Goal: Task Accomplishment & Management: Manage account settings

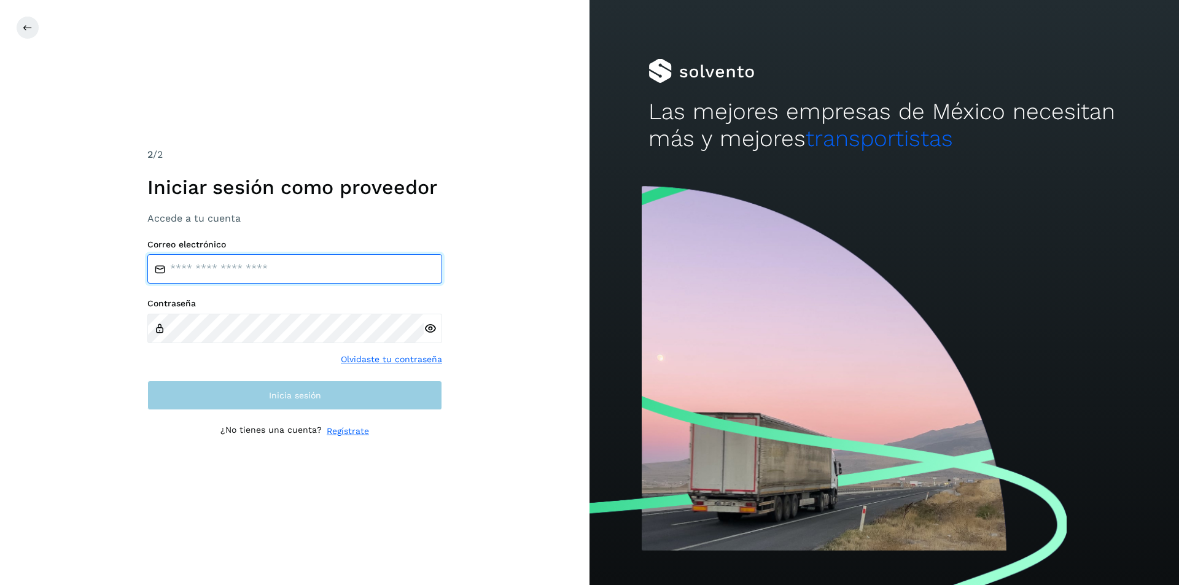
type input "**********"
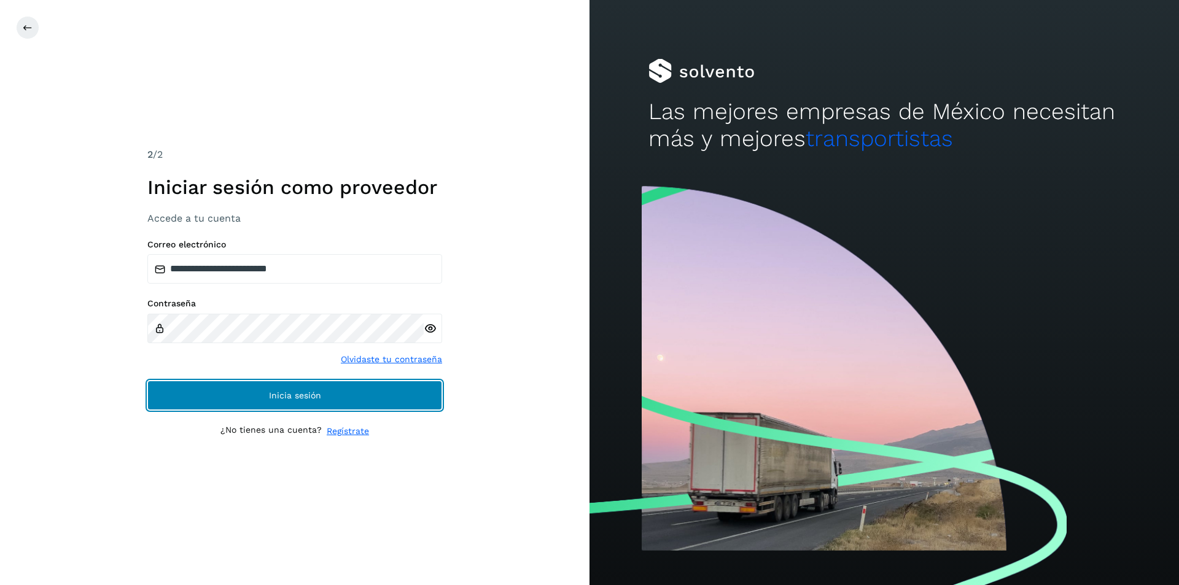
click at [278, 396] on span "Inicia sesión" at bounding box center [295, 395] width 52 height 9
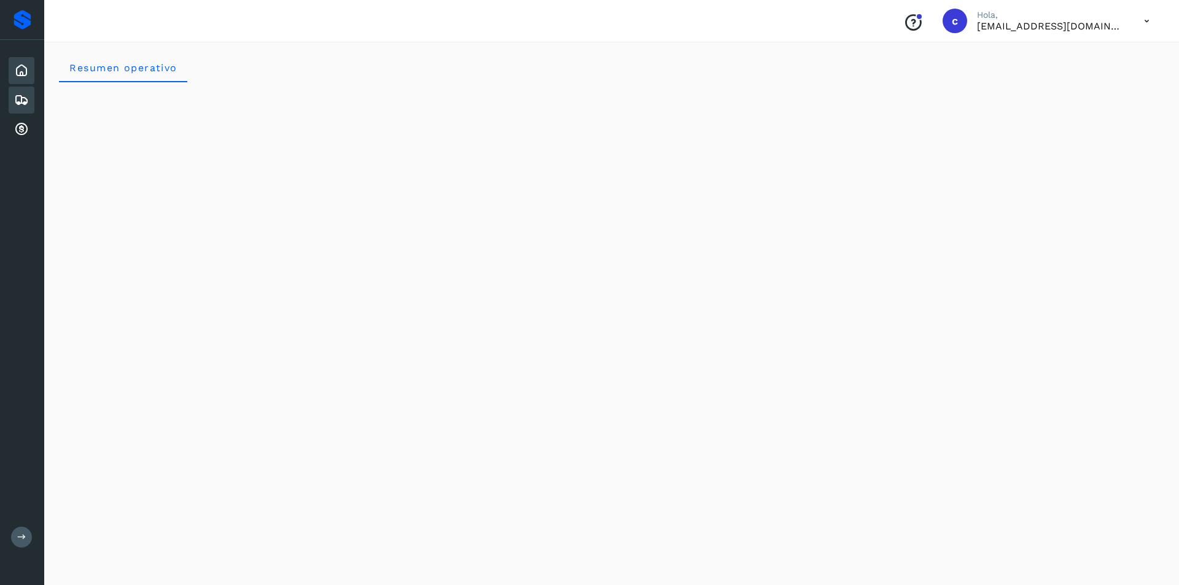
click at [26, 111] on div "Embarques" at bounding box center [22, 100] width 26 height 27
